Goal: Task Accomplishment & Management: Use online tool/utility

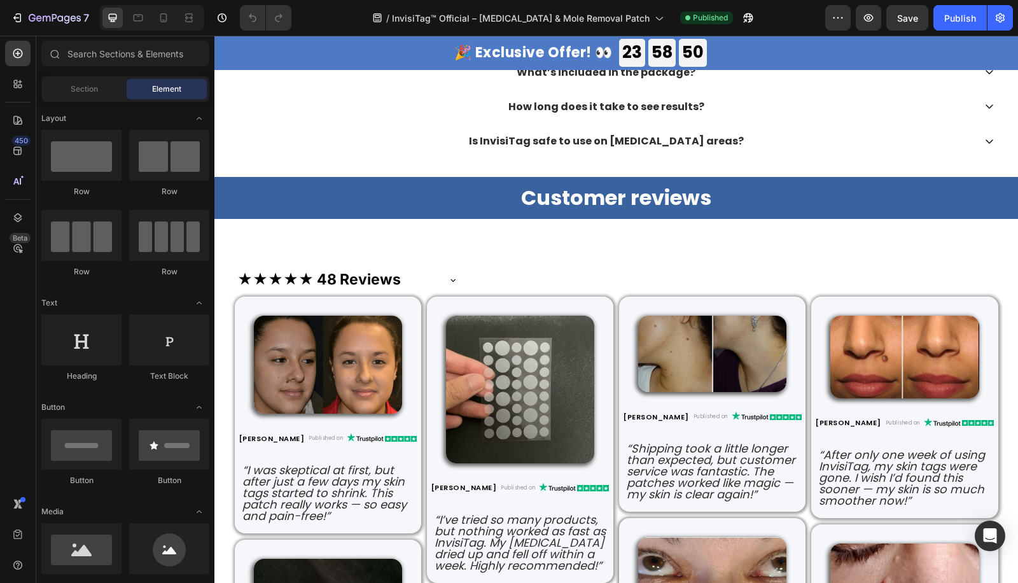
scroll to position [5019, 0]
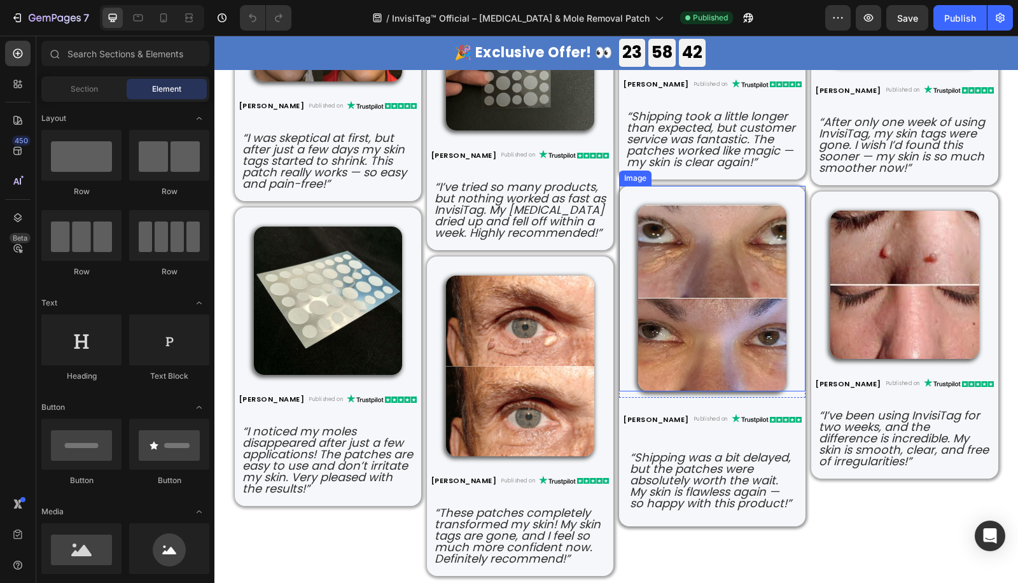
click at [695, 255] on img at bounding box center [712, 298] width 148 height 187
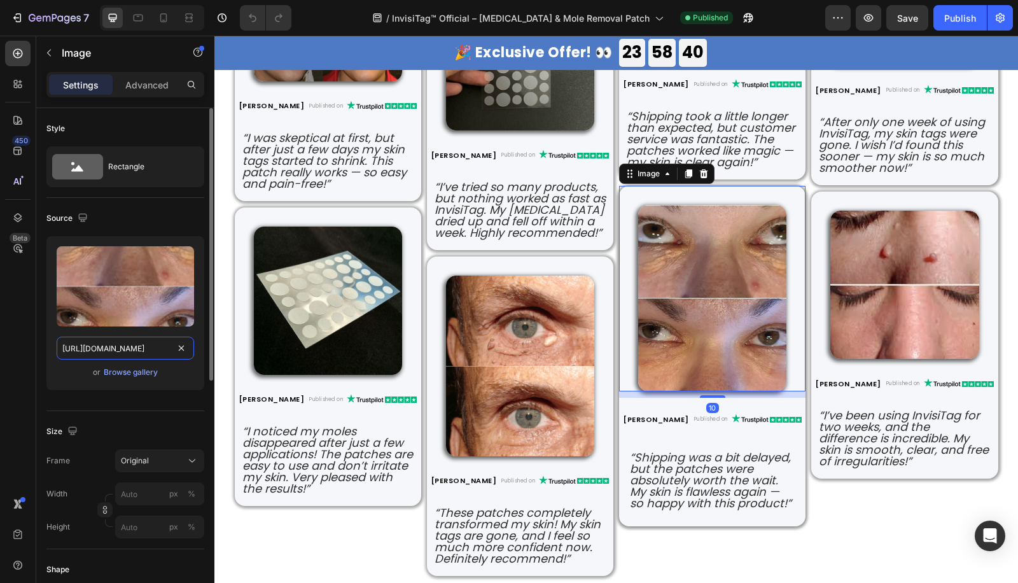
click at [120, 354] on input "https://cdn.shopify.com/s/files/1/0657/6783/3683/files/gempages_578032762192134…" at bounding box center [125, 348] width 137 height 23
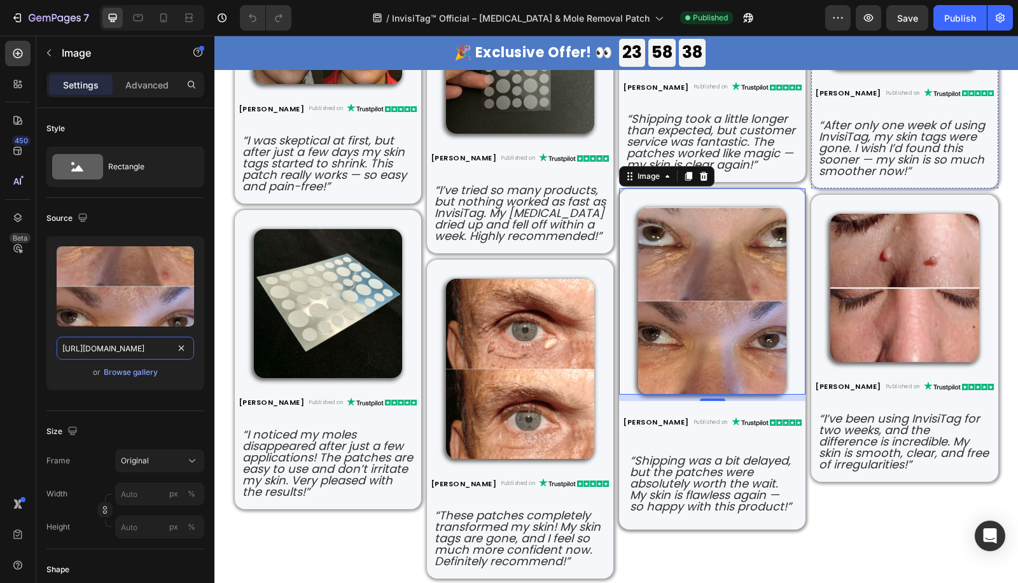
scroll to position [4689, 0]
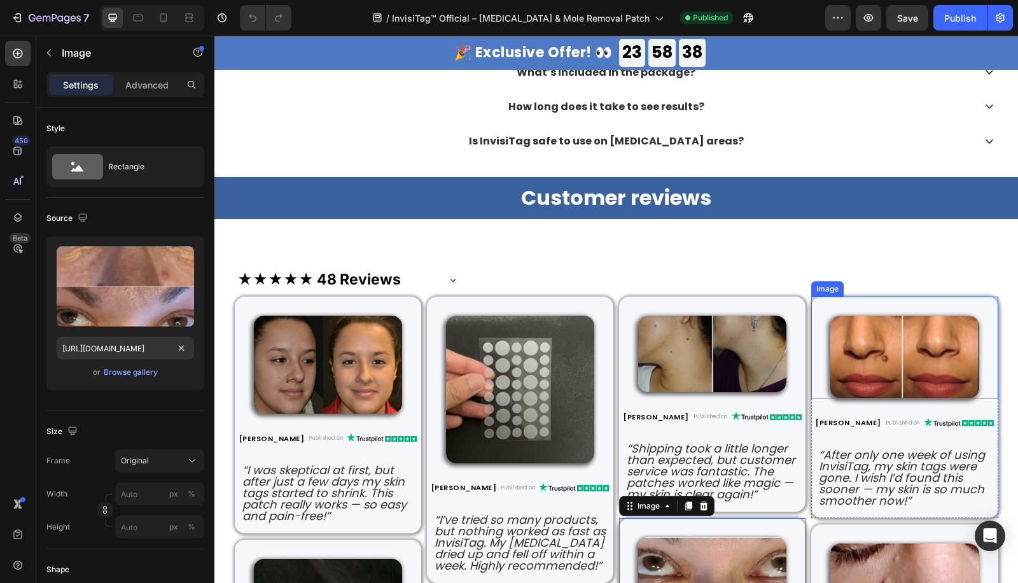
click at [874, 361] on img at bounding box center [904, 357] width 148 height 83
click at [702, 332] on img at bounding box center [712, 354] width 148 height 76
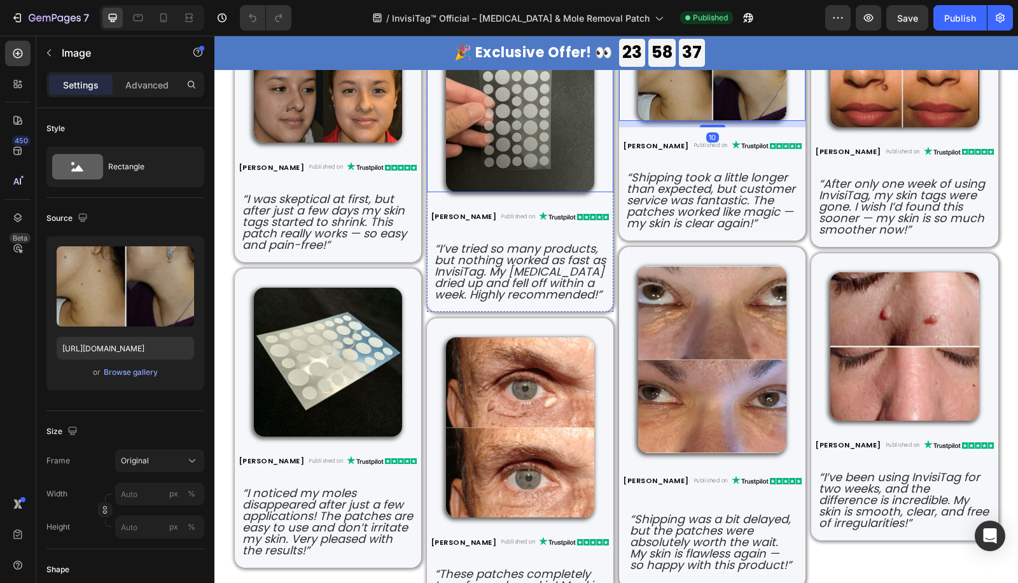
scroll to position [5019, 0]
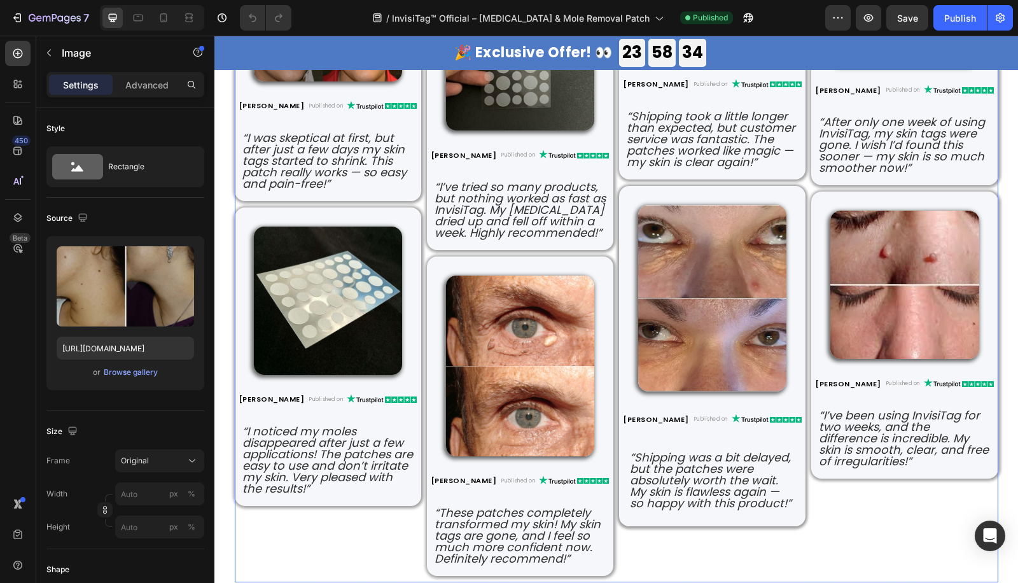
click at [905, 525] on div "Image Chloe L. Heading Row Published on Heading Created with Sketch. Icon Image…" at bounding box center [904, 273] width 186 height 618
